Goal: Navigation & Orientation: Find specific page/section

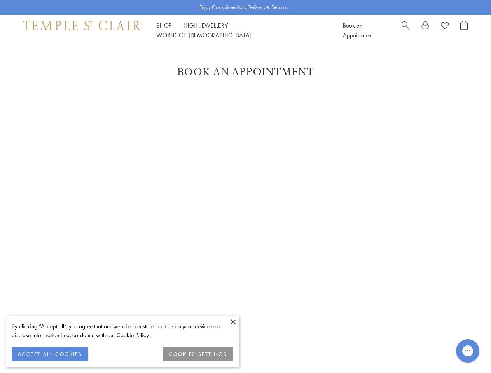
click at [233, 322] on button at bounding box center [234, 322] width 12 height 12
click at [50, 355] on button "ACCEPT ALL COOKIES" at bounding box center [50, 355] width 77 height 14
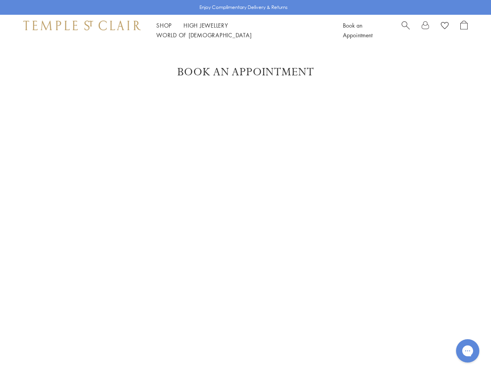
click at [198, 355] on div "Enjoy Complimentary Delivery & Returns Shop Shop Categories Amulets Pendants & …" at bounding box center [245, 332] width 491 height 665
click at [164, 29] on link "Shop Shop" at bounding box center [164, 25] width 16 height 8
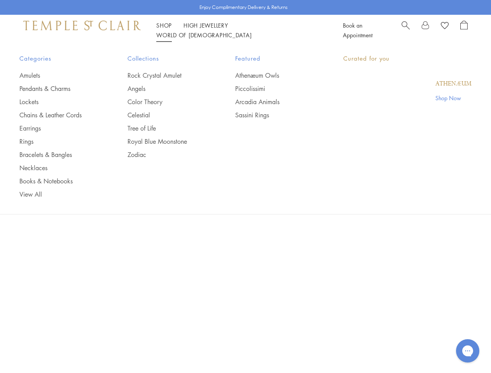
click at [252, 31] on link "World of [GEOGRAPHIC_DATA][DEMOGRAPHIC_DATA]" at bounding box center [203, 35] width 95 height 8
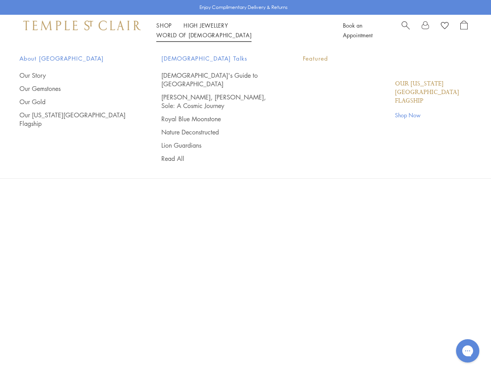
click at [468, 351] on icon "Gorgias live chat" at bounding box center [467, 350] width 7 height 7
